Goal: Task Accomplishment & Management: Manage account settings

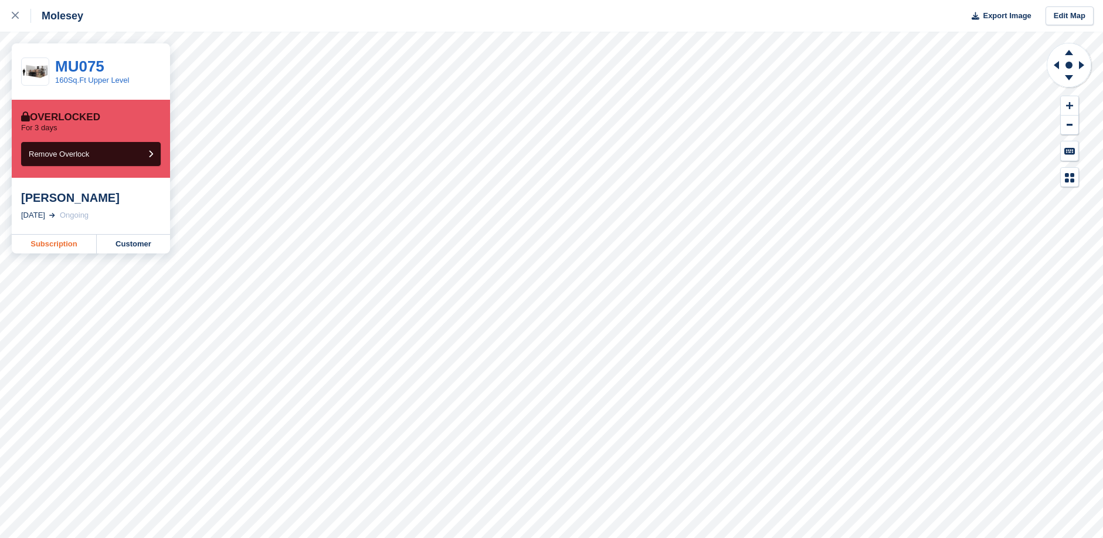
click at [63, 244] on link "Subscription" at bounding box center [54, 243] width 85 height 19
click at [60, 243] on link "Subscription" at bounding box center [54, 243] width 85 height 19
click at [55, 244] on link "Subscription" at bounding box center [54, 243] width 85 height 19
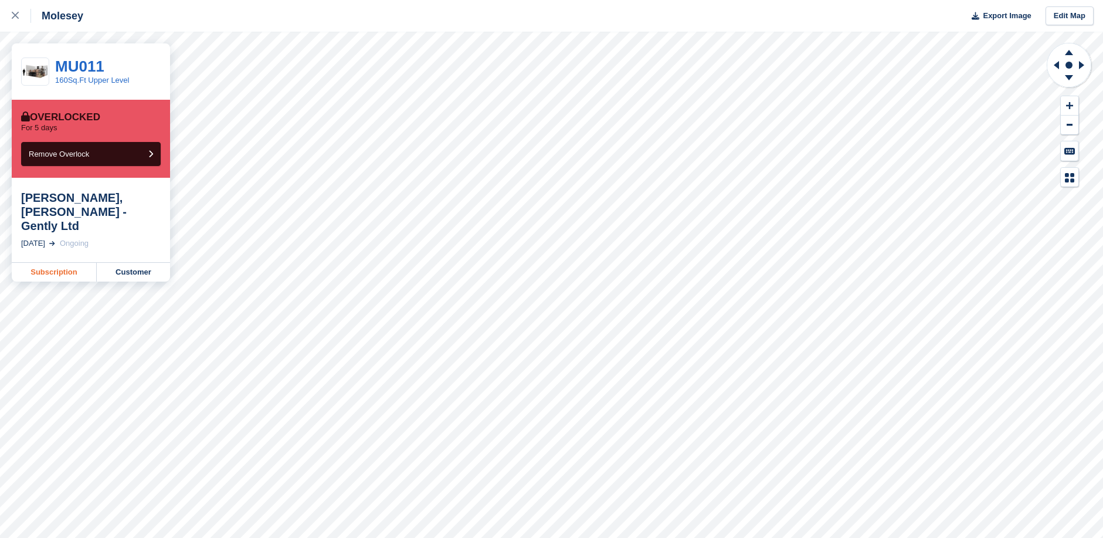
click at [61, 263] on link "Subscription" at bounding box center [54, 272] width 85 height 19
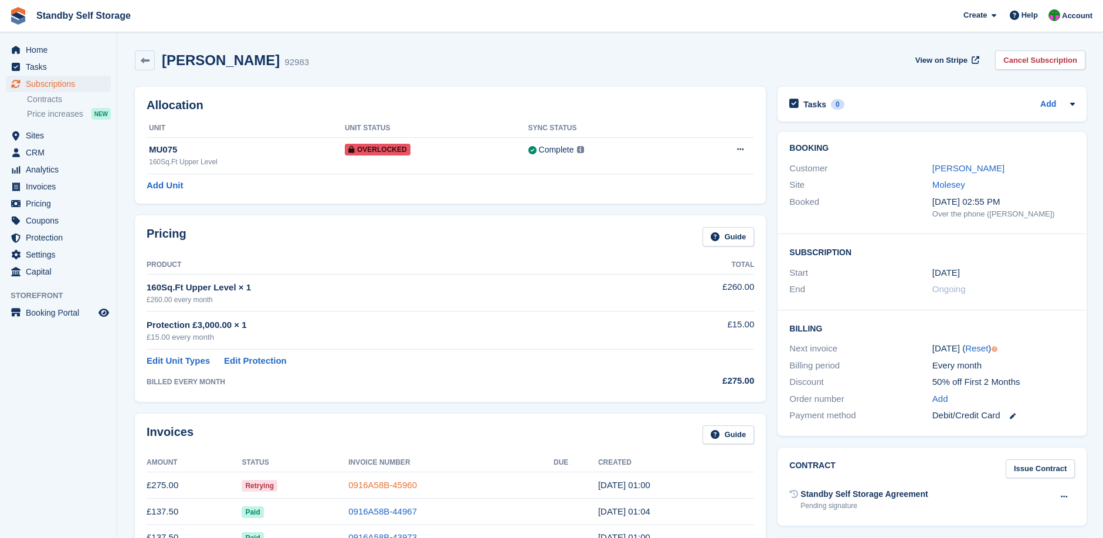
click at [399, 482] on link "0916A58B-45960" at bounding box center [382, 485] width 69 height 10
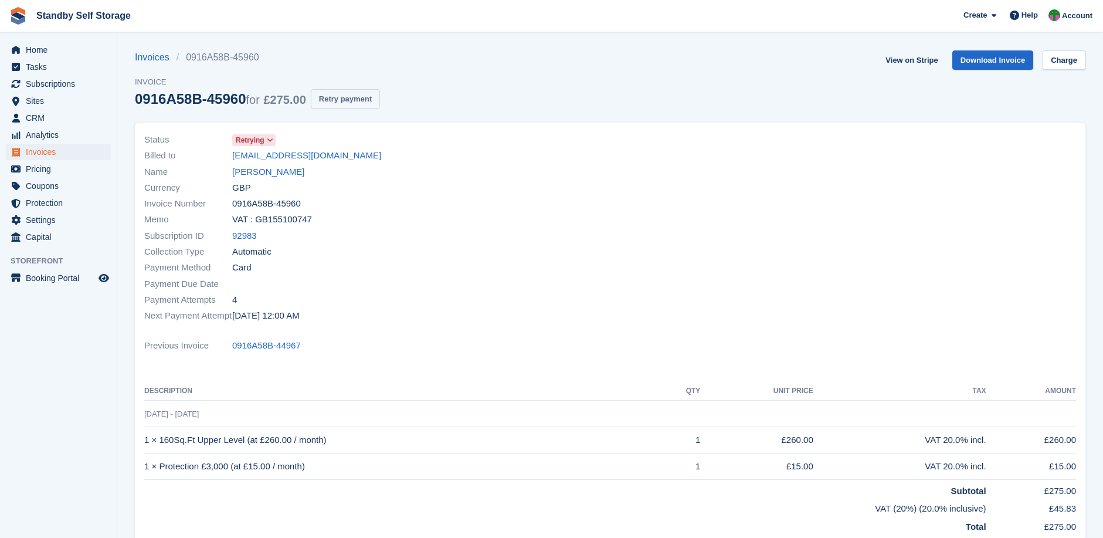
click at [345, 95] on button "Retry payment" at bounding box center [345, 98] width 69 height 19
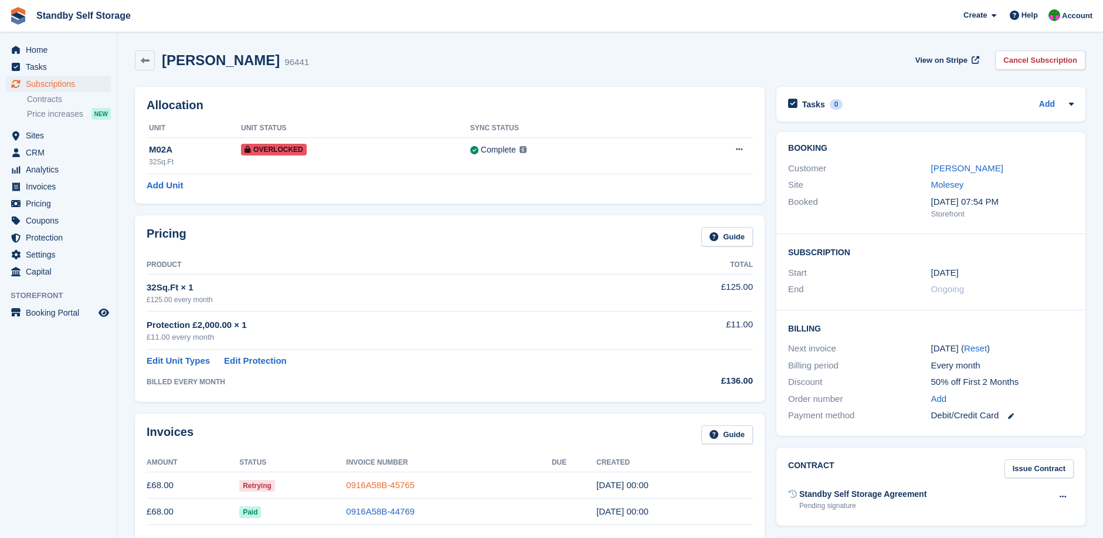
click at [400, 480] on link "0916A58B-45765" at bounding box center [380, 485] width 69 height 10
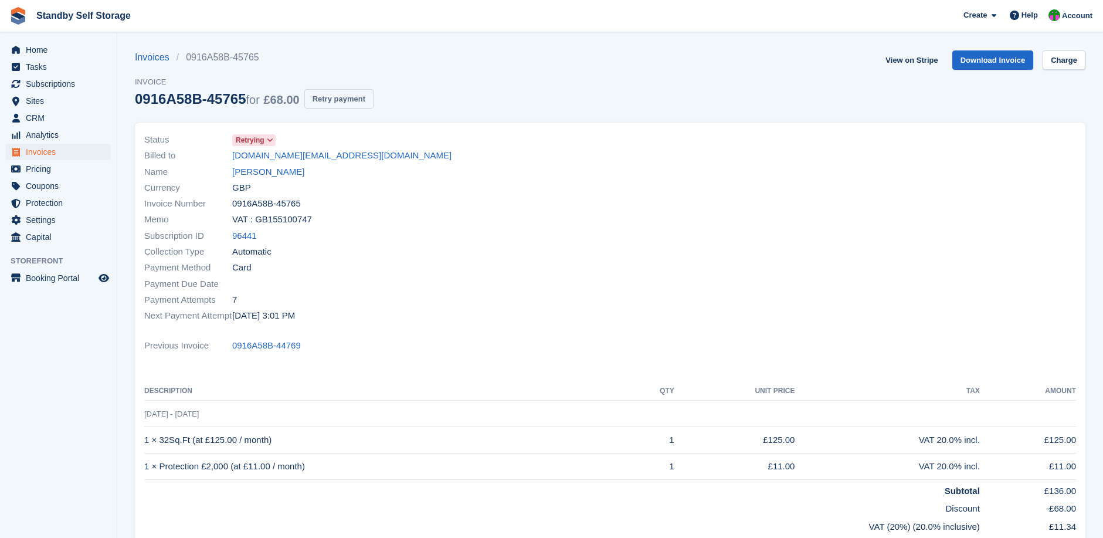
click at [340, 101] on button "Retry payment" at bounding box center [338, 98] width 69 height 19
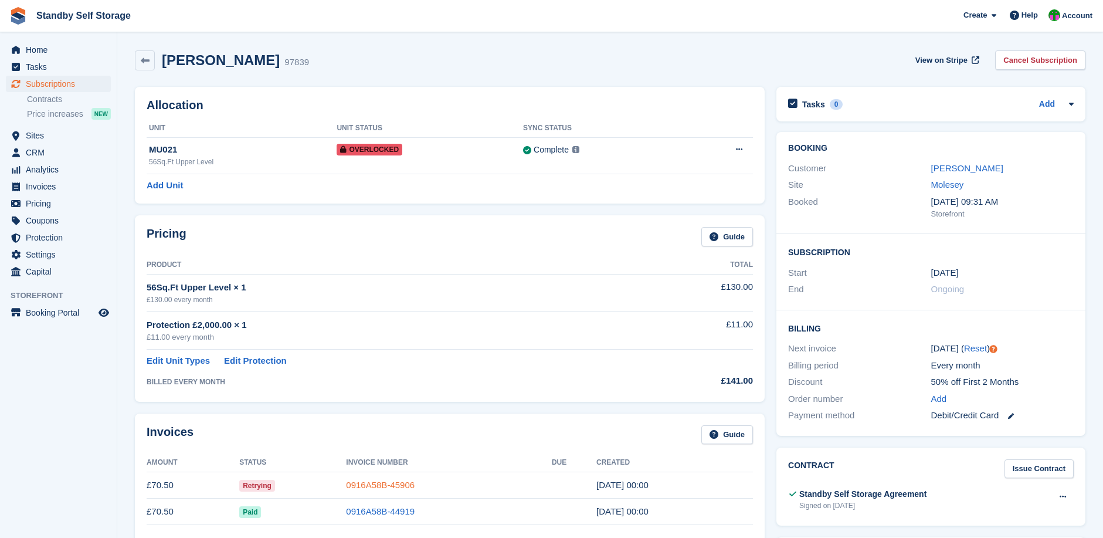
click at [370, 480] on link "0916A58B-45906" at bounding box center [380, 485] width 69 height 10
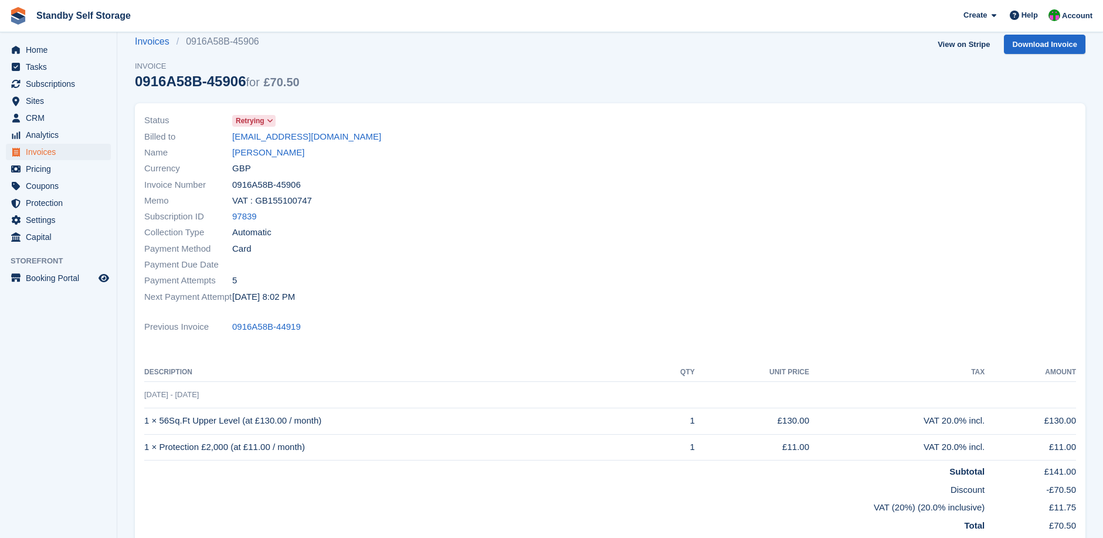
scroll to position [19, 0]
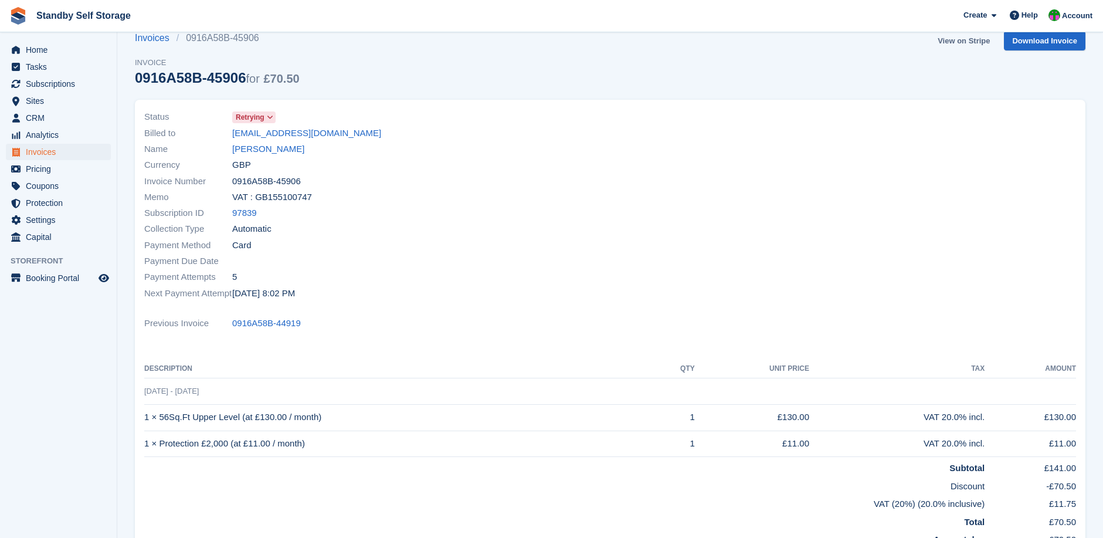
click at [964, 39] on link "View on Stripe" at bounding box center [964, 40] width 62 height 19
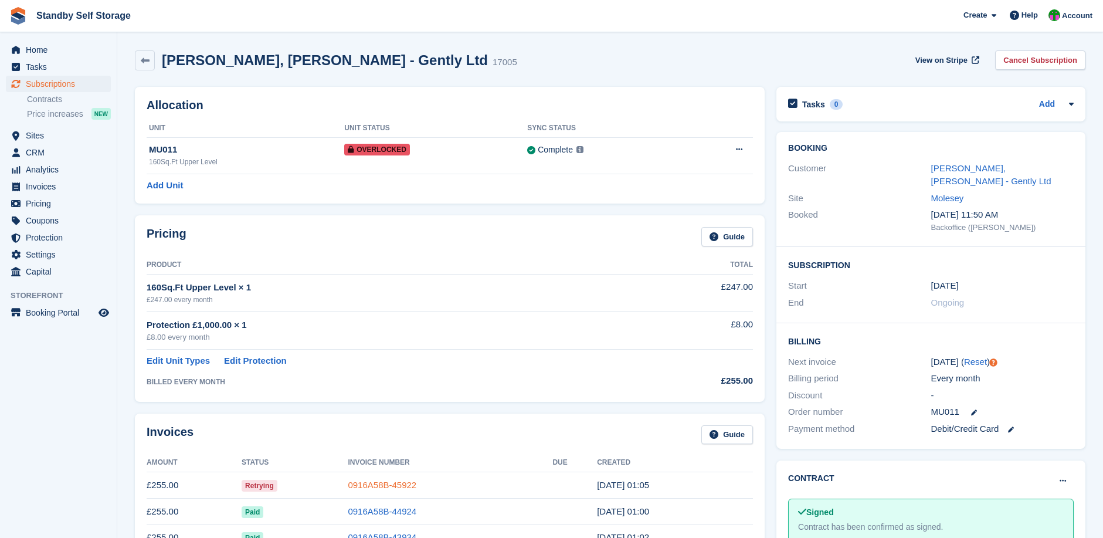
click at [378, 485] on link "0916A58B-45922" at bounding box center [382, 485] width 69 height 10
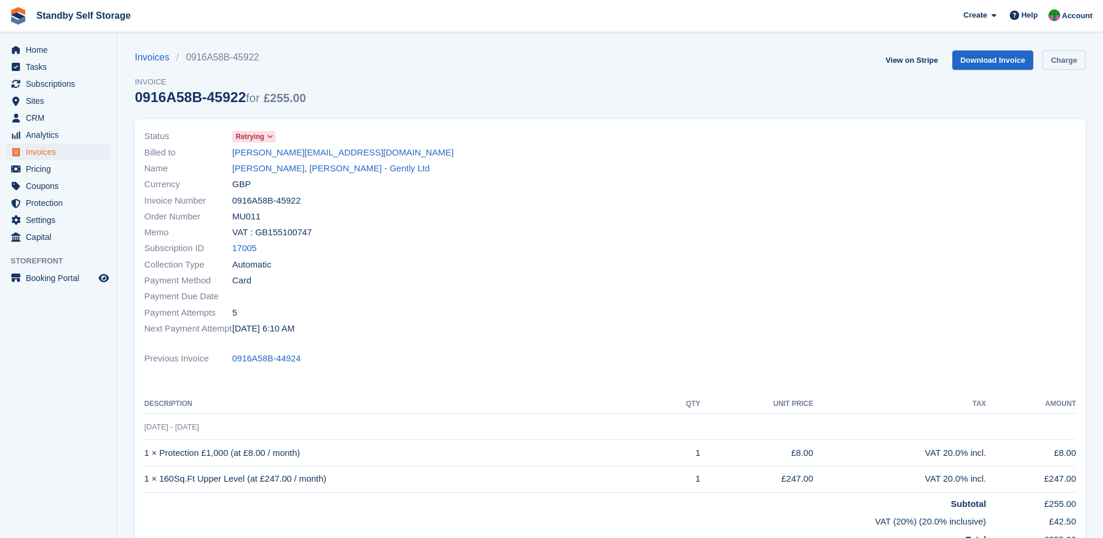
click at [1062, 57] on link "Charge" at bounding box center [1063, 59] width 43 height 19
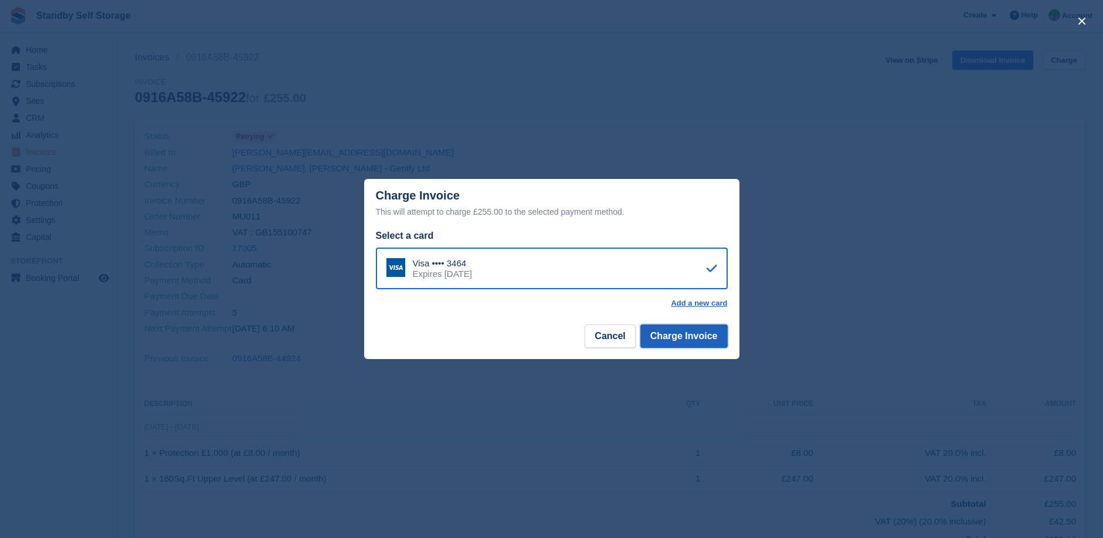
click at [681, 338] on button "Charge Invoice" at bounding box center [683, 335] width 87 height 23
